Goal: Check status: Check status

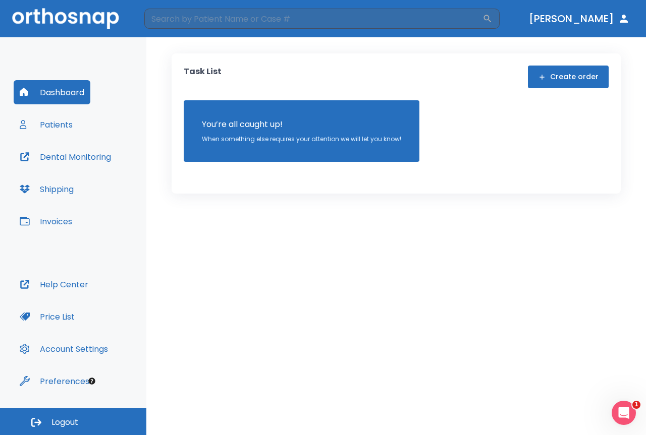
click at [46, 126] on button "Patients" at bounding box center [46, 124] width 65 height 24
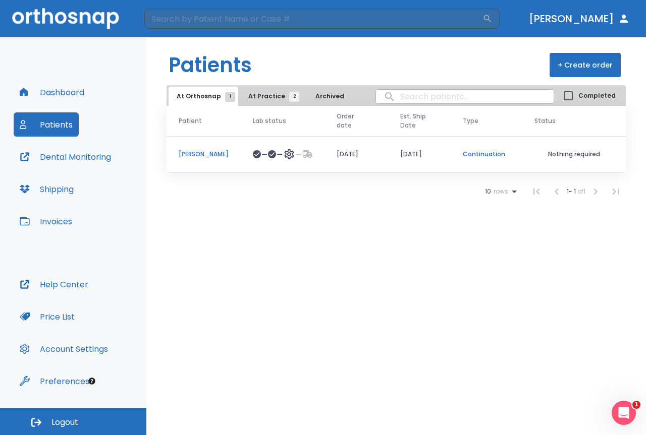
click at [192, 148] on td "[PERSON_NAME]" at bounding box center [203, 154] width 74 height 37
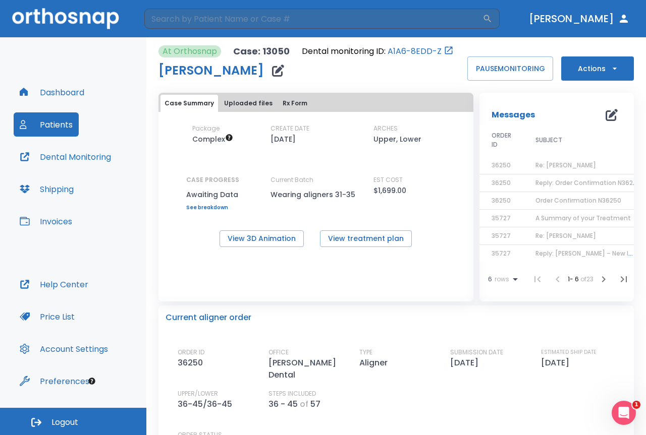
click at [572, 181] on span "Reply: Order Confirmation N36250" at bounding box center [587, 183] width 105 height 9
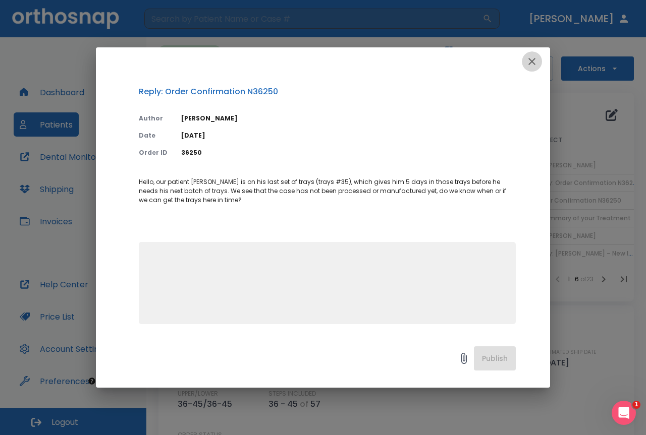
click at [536, 61] on icon "button" at bounding box center [532, 61] width 12 height 12
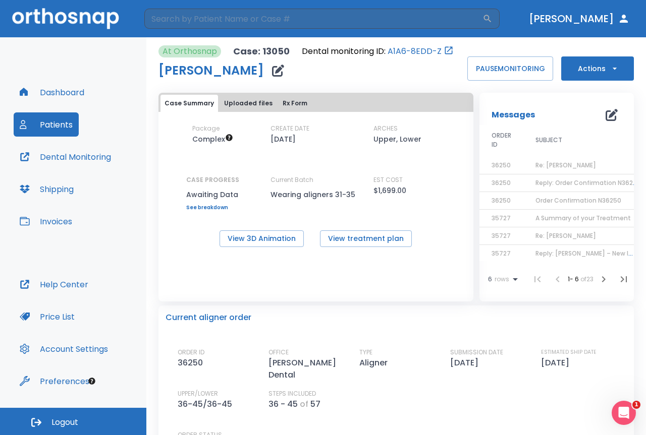
click at [557, 200] on span "Order Confirmation N36250" at bounding box center [578, 200] width 86 height 9
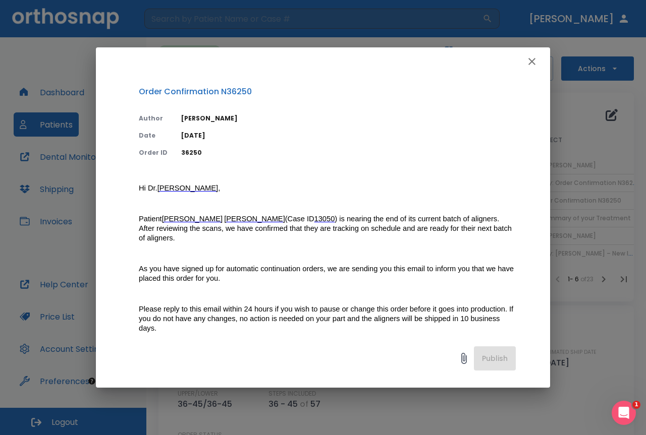
scroll to position [180, 0]
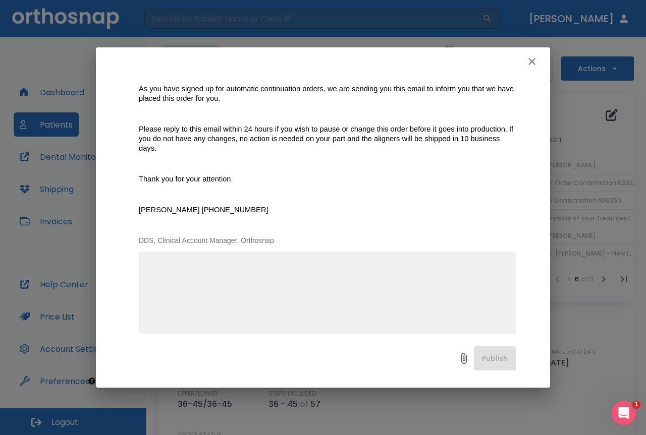
click at [538, 60] on button "button" at bounding box center [532, 61] width 20 height 20
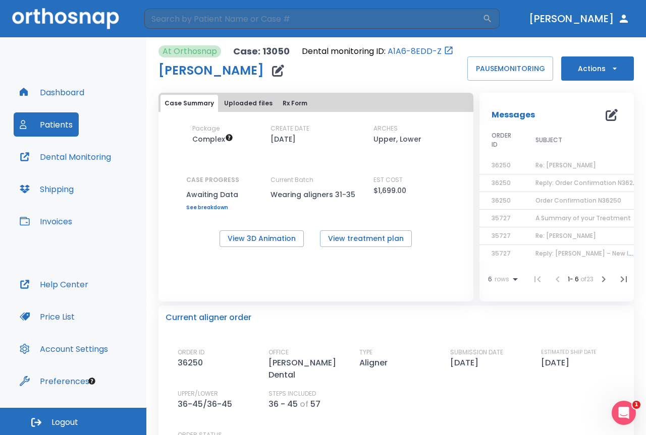
click at [575, 175] on td "Reply: Order Confirmation N36250" at bounding box center [586, 184] width 126 height 18
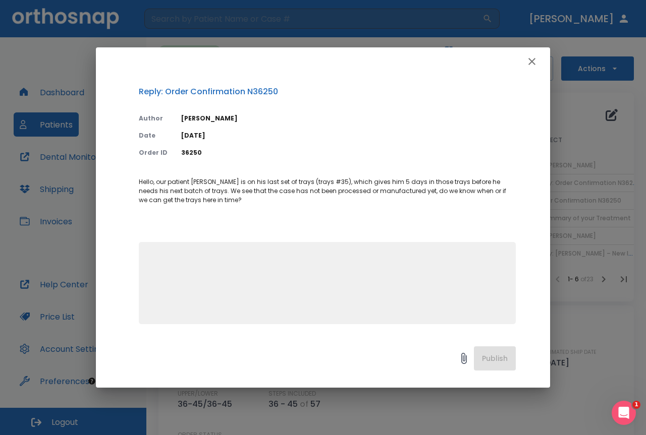
click at [528, 59] on icon "button" at bounding box center [532, 61] width 12 height 12
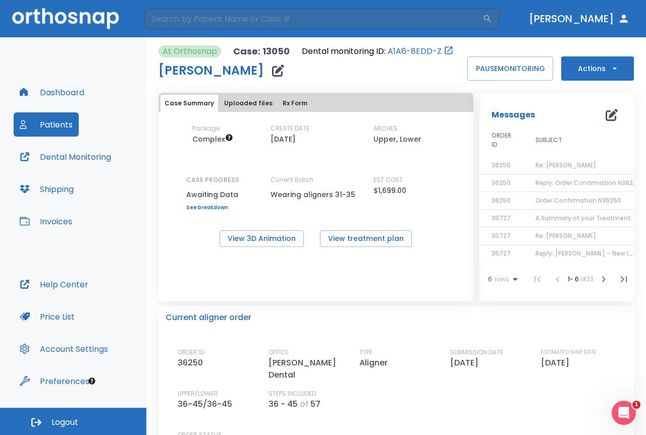
click at [555, 159] on td "Re: [PERSON_NAME]" at bounding box center [586, 166] width 126 height 18
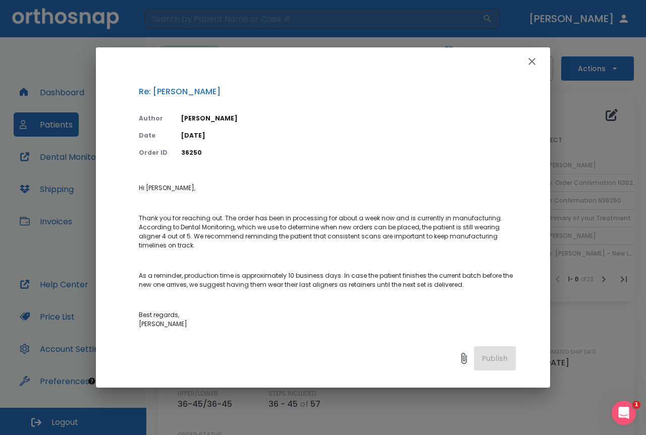
click at [526, 60] on icon "button" at bounding box center [532, 61] width 12 height 12
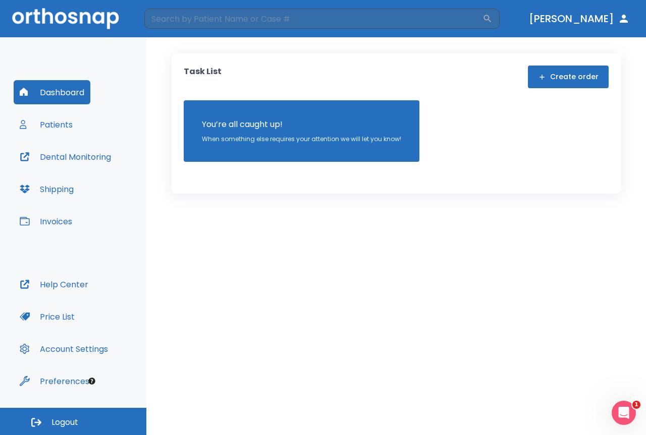
click at [52, 127] on button "Patients" at bounding box center [46, 124] width 65 height 24
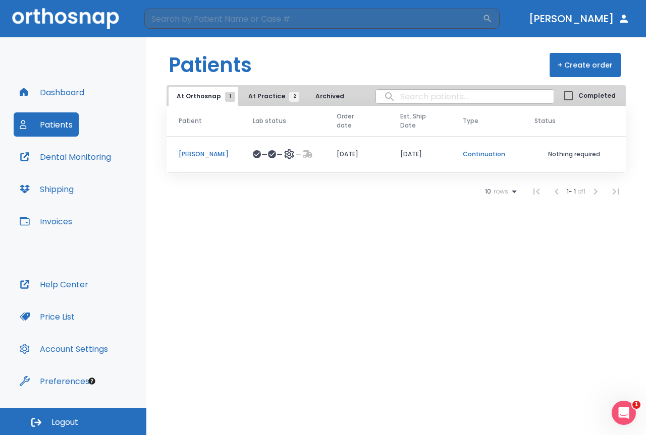
click at [210, 156] on p "[PERSON_NAME]" at bounding box center [204, 154] width 50 height 9
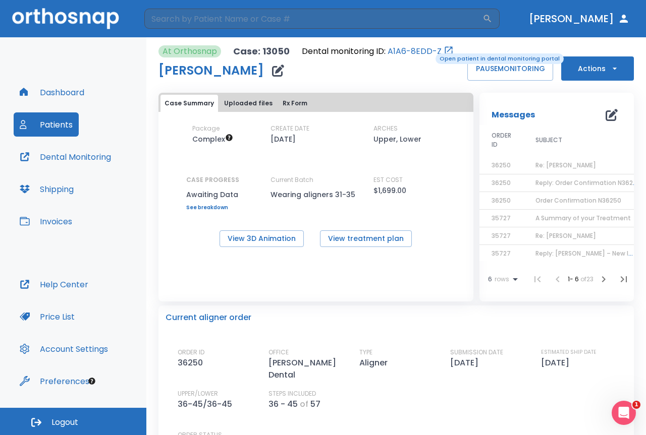
click at [428, 52] on link "A1A6-8EDD-Z" at bounding box center [414, 51] width 54 height 12
click at [70, 125] on button "Patients" at bounding box center [46, 124] width 65 height 24
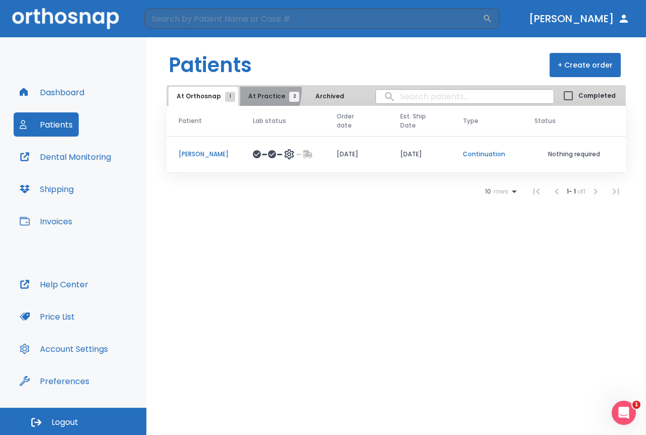
click at [252, 91] on button "At Practice 2" at bounding box center [271, 96] width 62 height 19
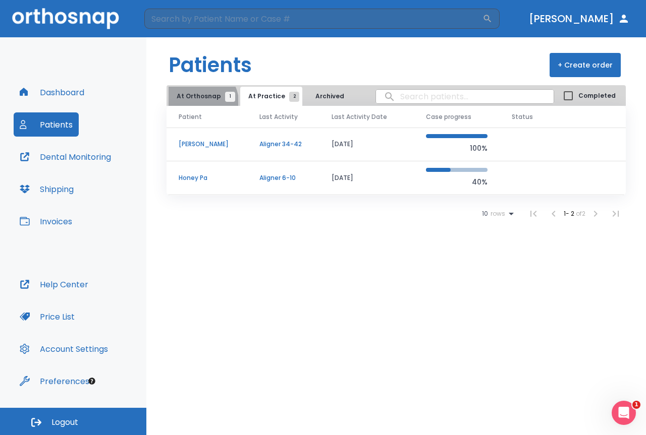
click at [201, 102] on button "At Orthosnap 1" at bounding box center [203, 96] width 70 height 19
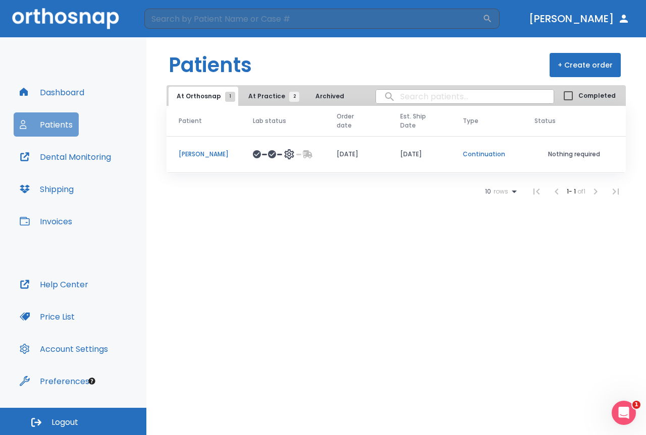
click at [65, 128] on button "Patients" at bounding box center [46, 124] width 65 height 24
click at [257, 96] on span "At Practice 2" at bounding box center [271, 96] width 46 height 9
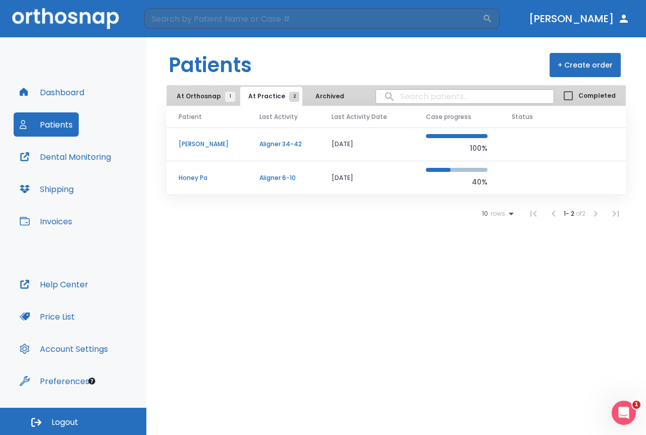
click at [225, 97] on span "1" at bounding box center [230, 97] width 10 height 10
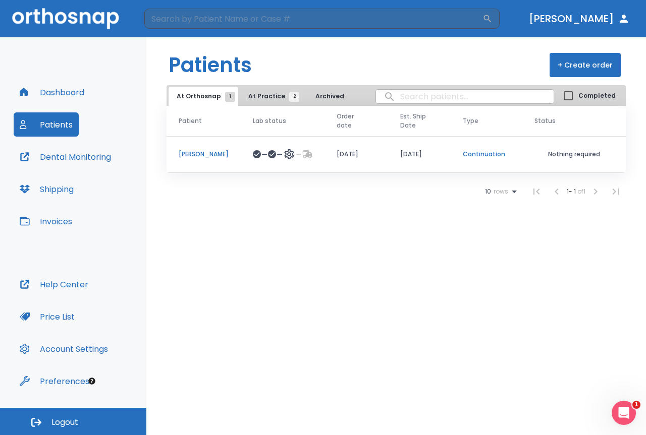
click at [116, 157] on button "Dental Monitoring" at bounding box center [65, 157] width 103 height 24
click at [262, 151] on div at bounding box center [269, 154] width 14 height 8
